Goal: Task Accomplishment & Management: Use online tool/utility

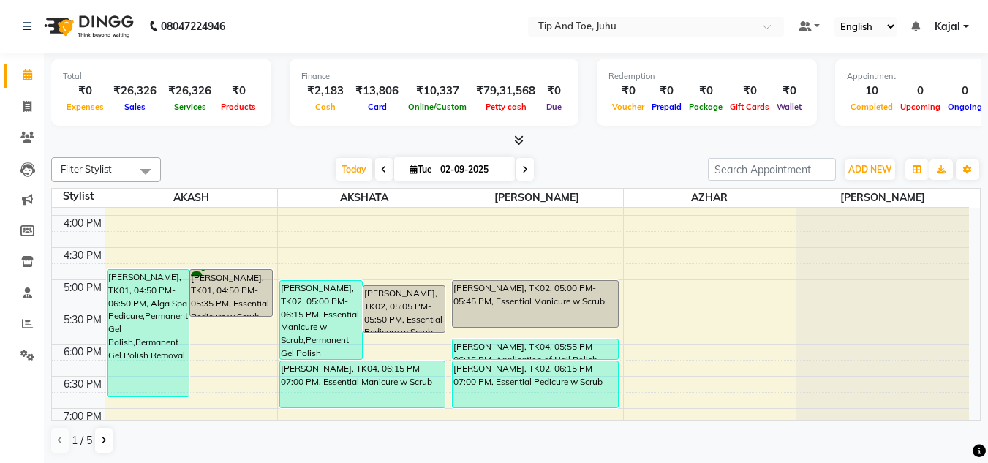
scroll to position [555, 0]
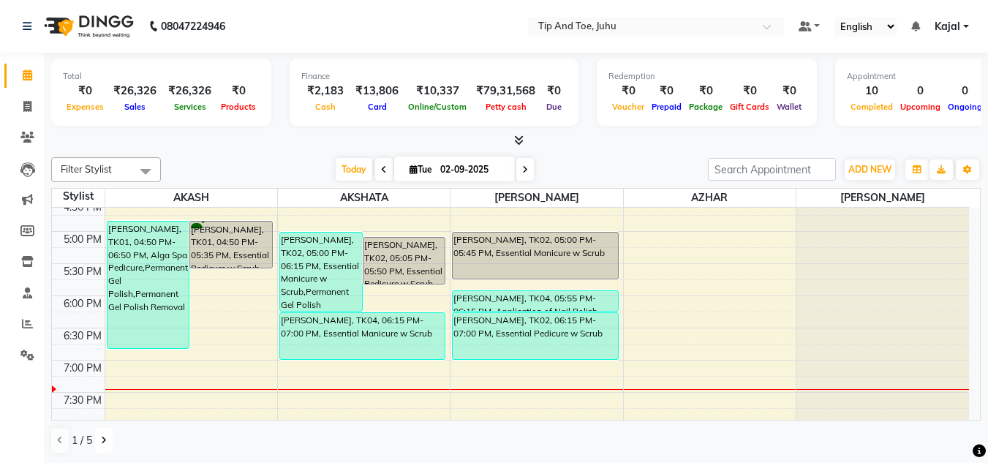
click at [103, 438] on icon at bounding box center [104, 440] width 6 height 9
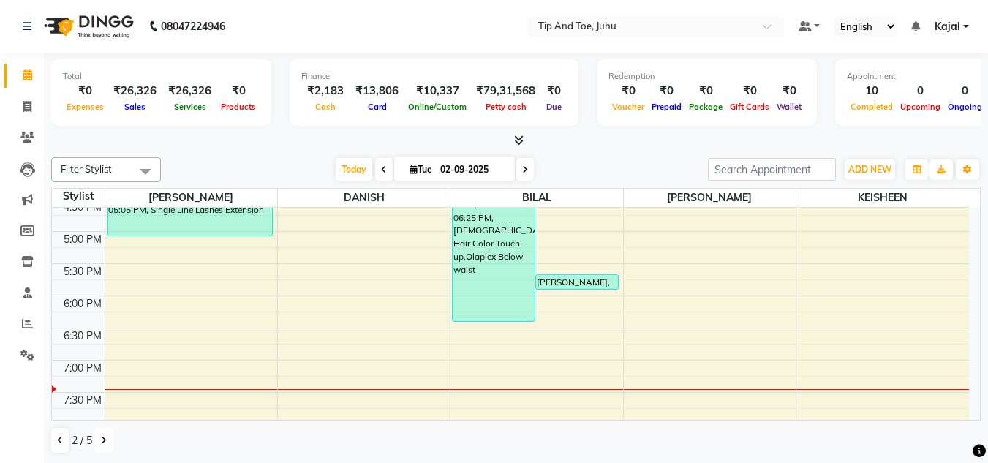
click at [103, 438] on icon at bounding box center [104, 440] width 6 height 9
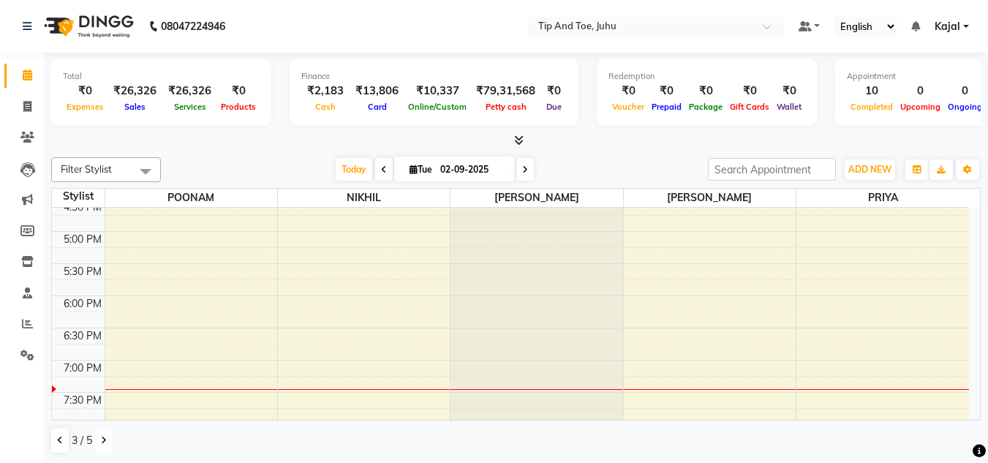
click at [104, 438] on icon at bounding box center [104, 440] width 6 height 9
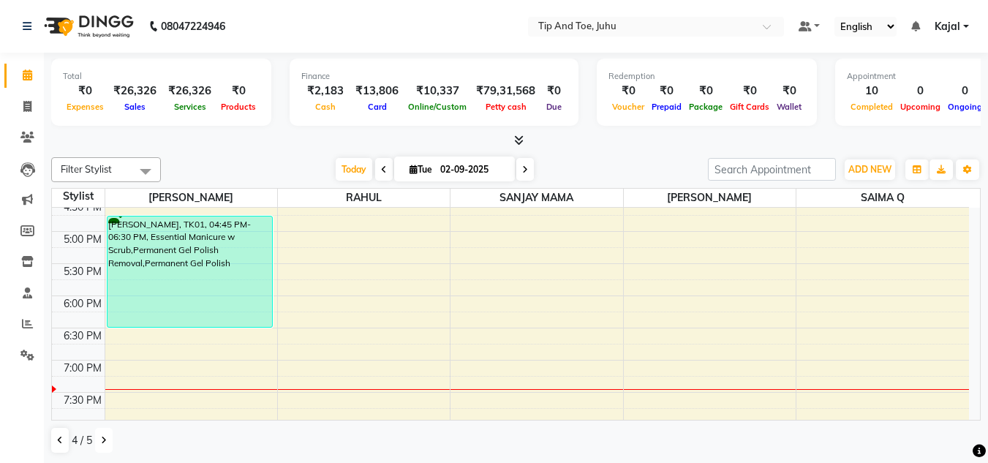
click at [104, 442] on icon at bounding box center [104, 440] width 6 height 9
